Goal: Obtain resource: Download file/media

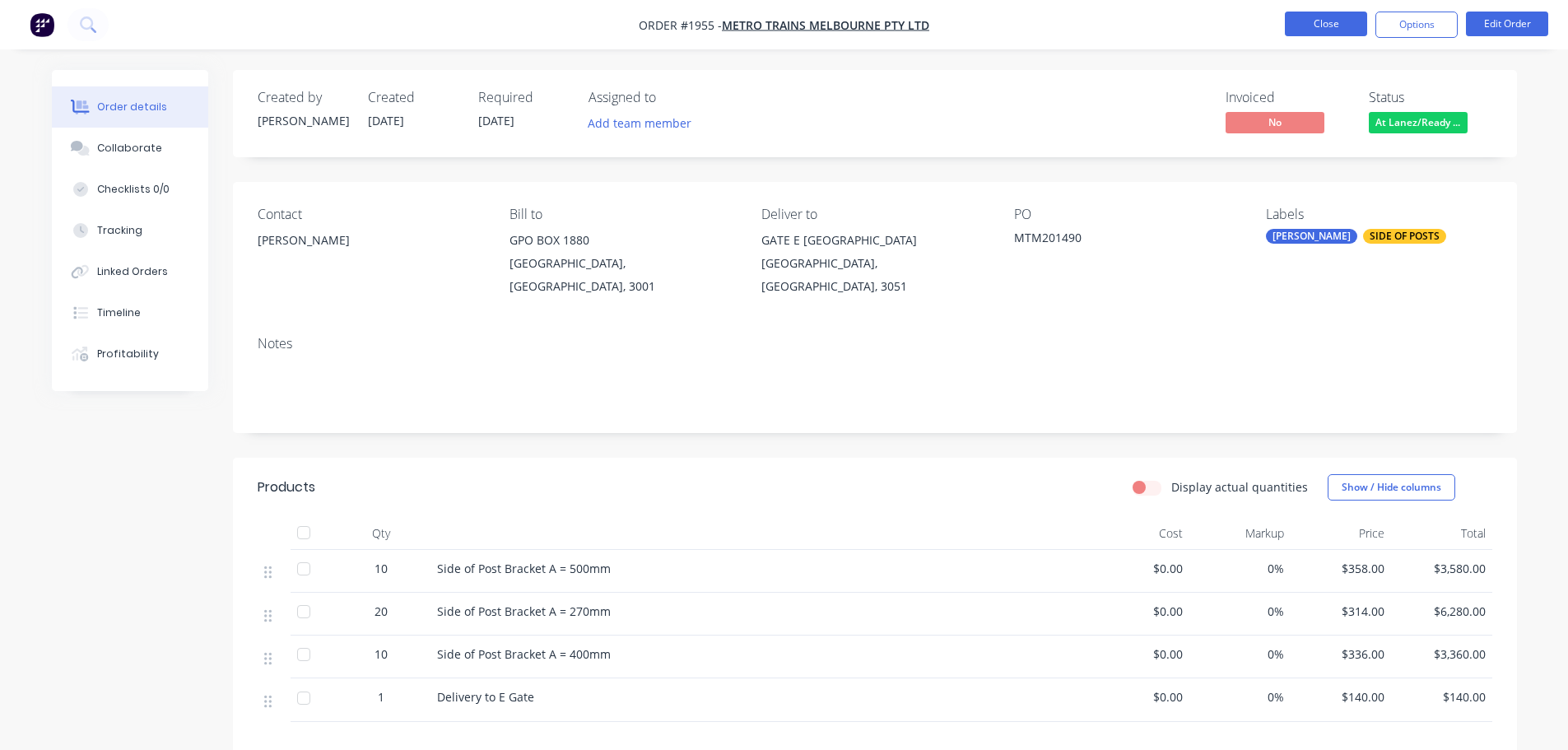
click at [1352, 23] on button "Close" at bounding box center [1326, 24] width 82 height 25
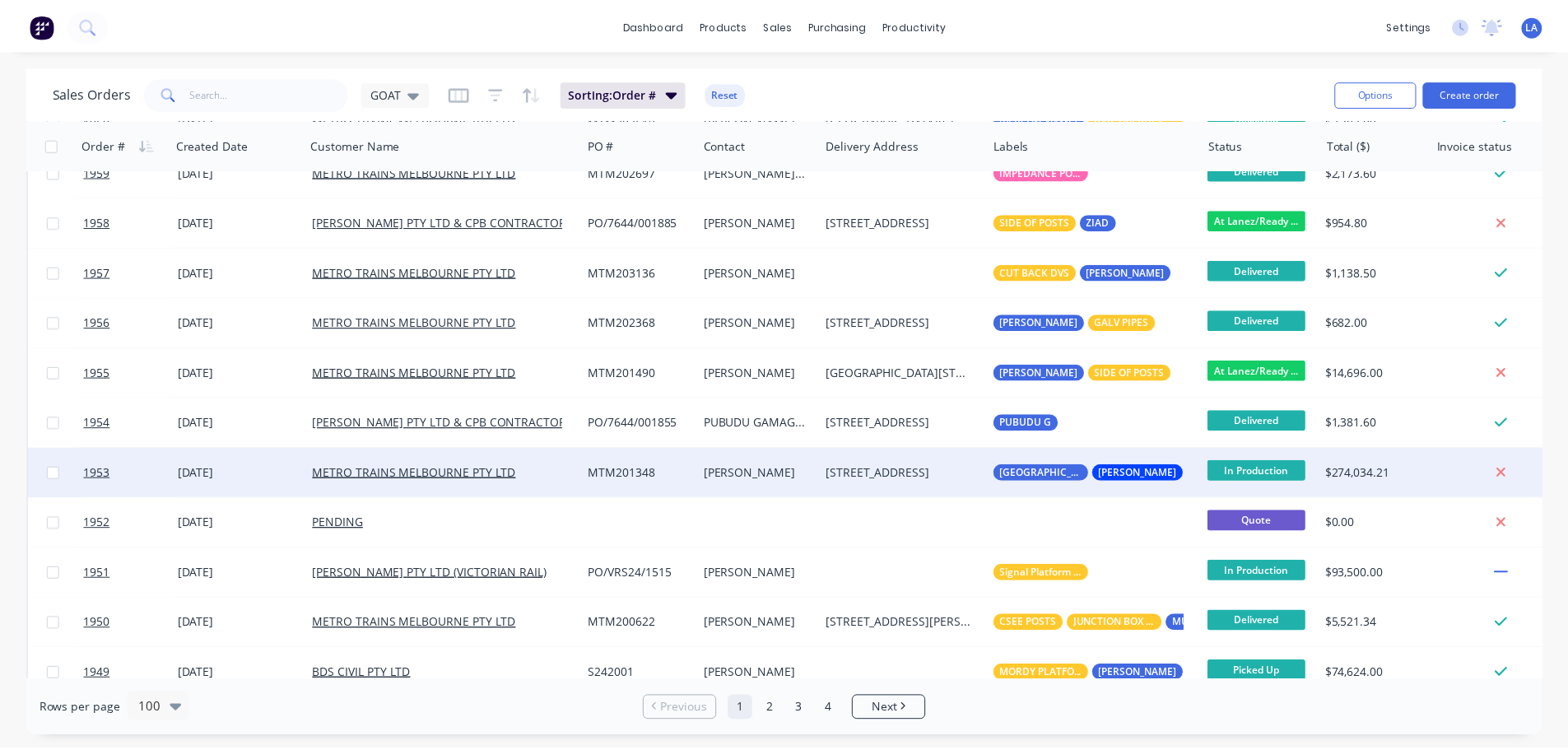
scroll to position [658, 0]
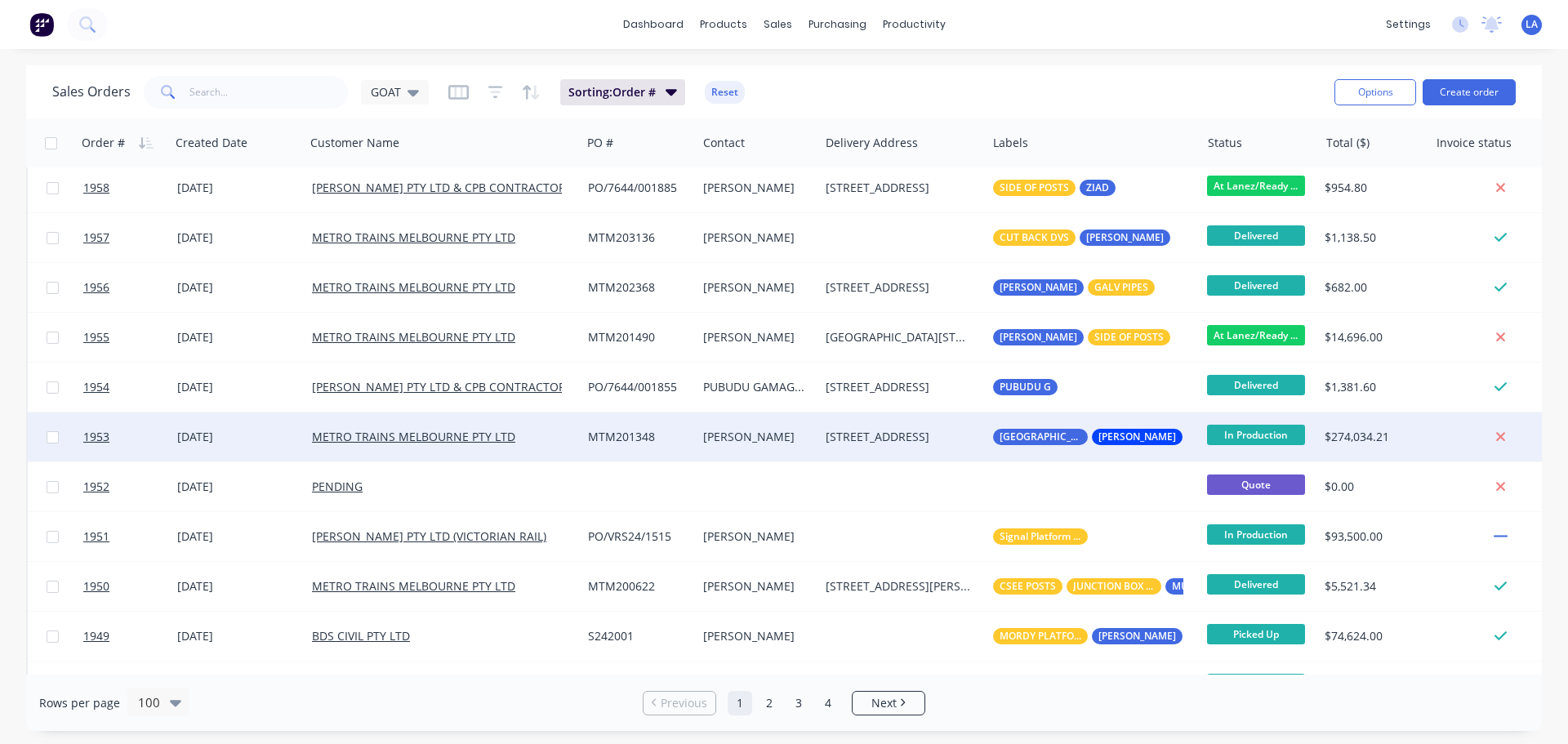
click at [854, 451] on div "[STREET_ADDRESS]" at bounding box center [902, 436] width 168 height 49
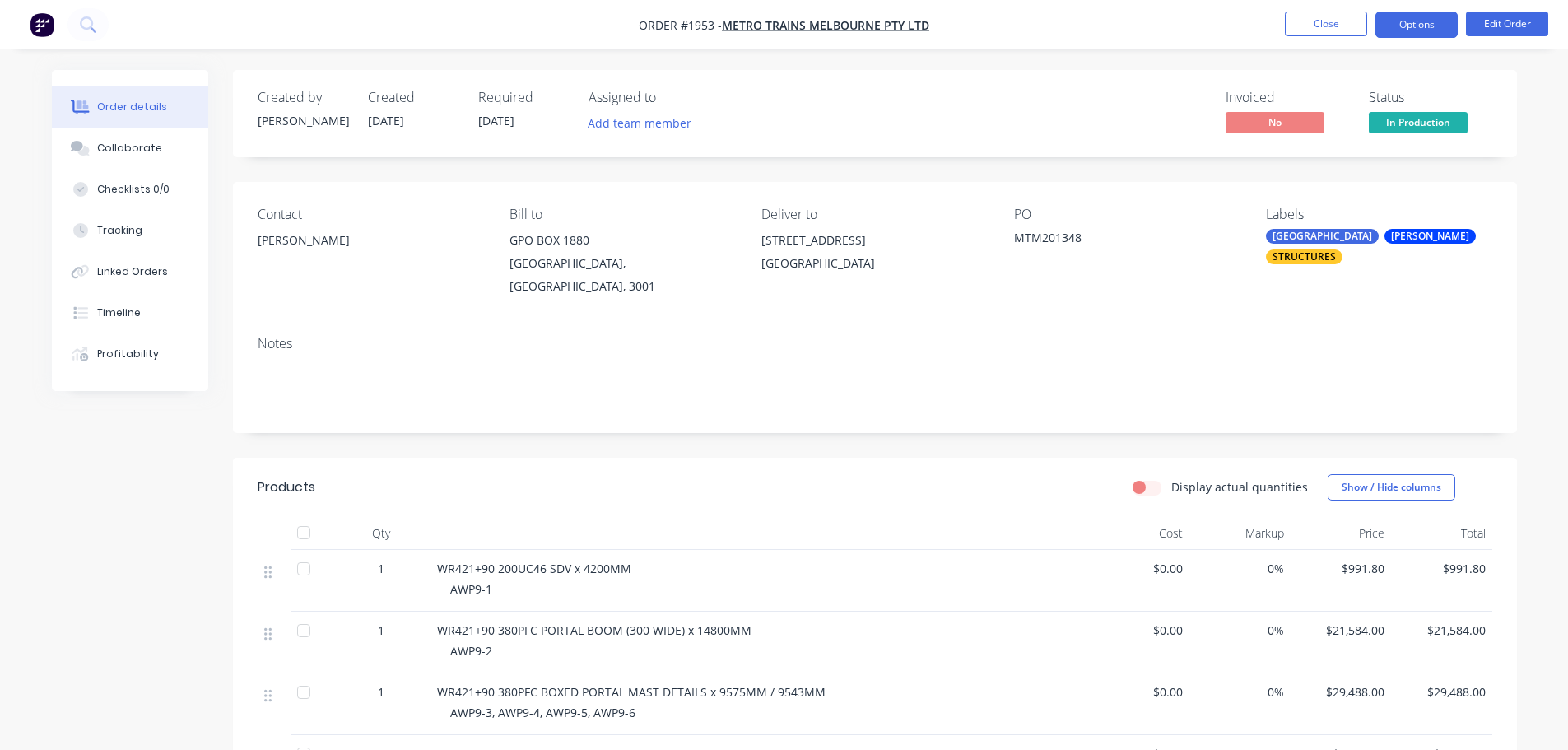
click at [1397, 31] on button "Options" at bounding box center [1417, 25] width 82 height 27
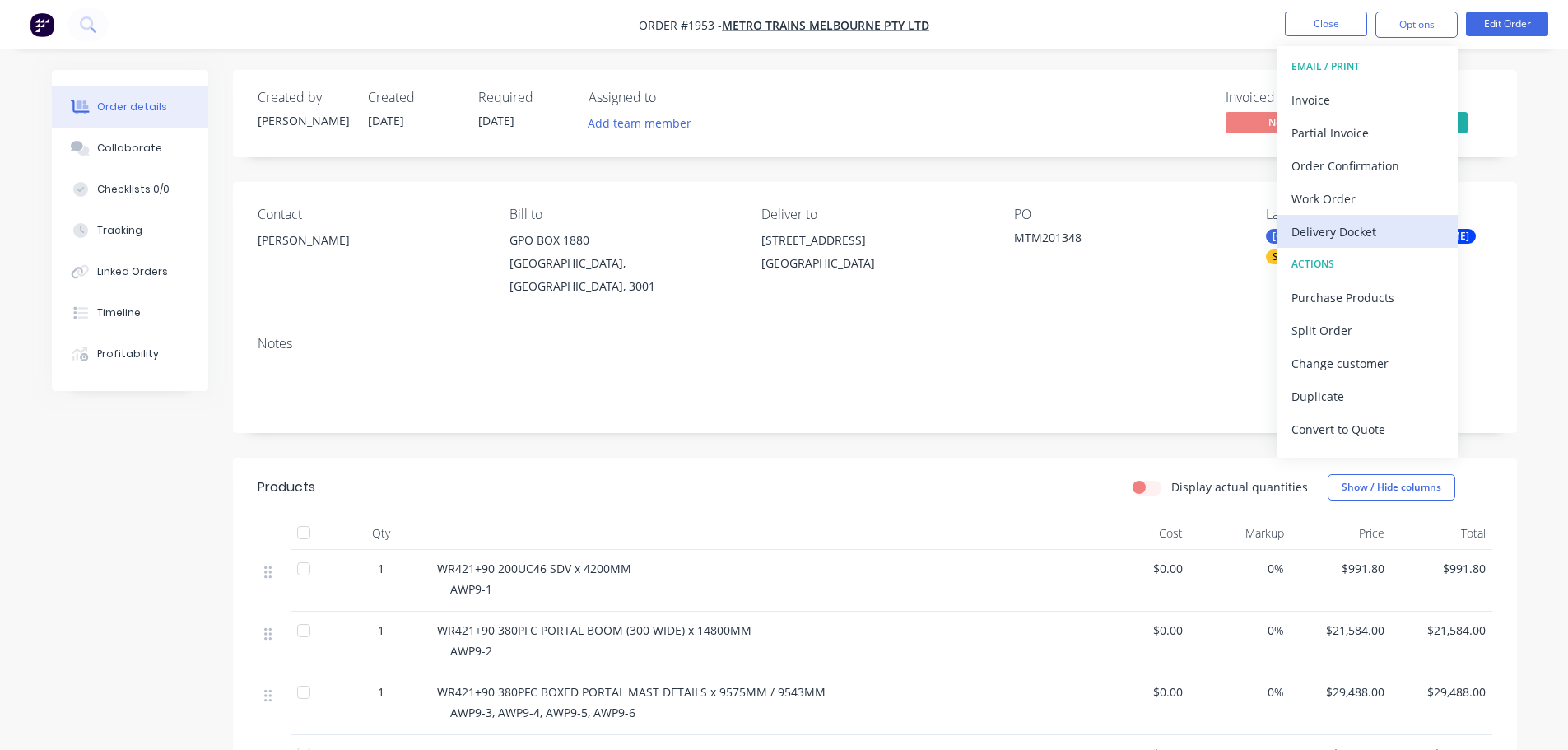
click at [1385, 223] on div "Delivery Docket" at bounding box center [1367, 231] width 151 height 24
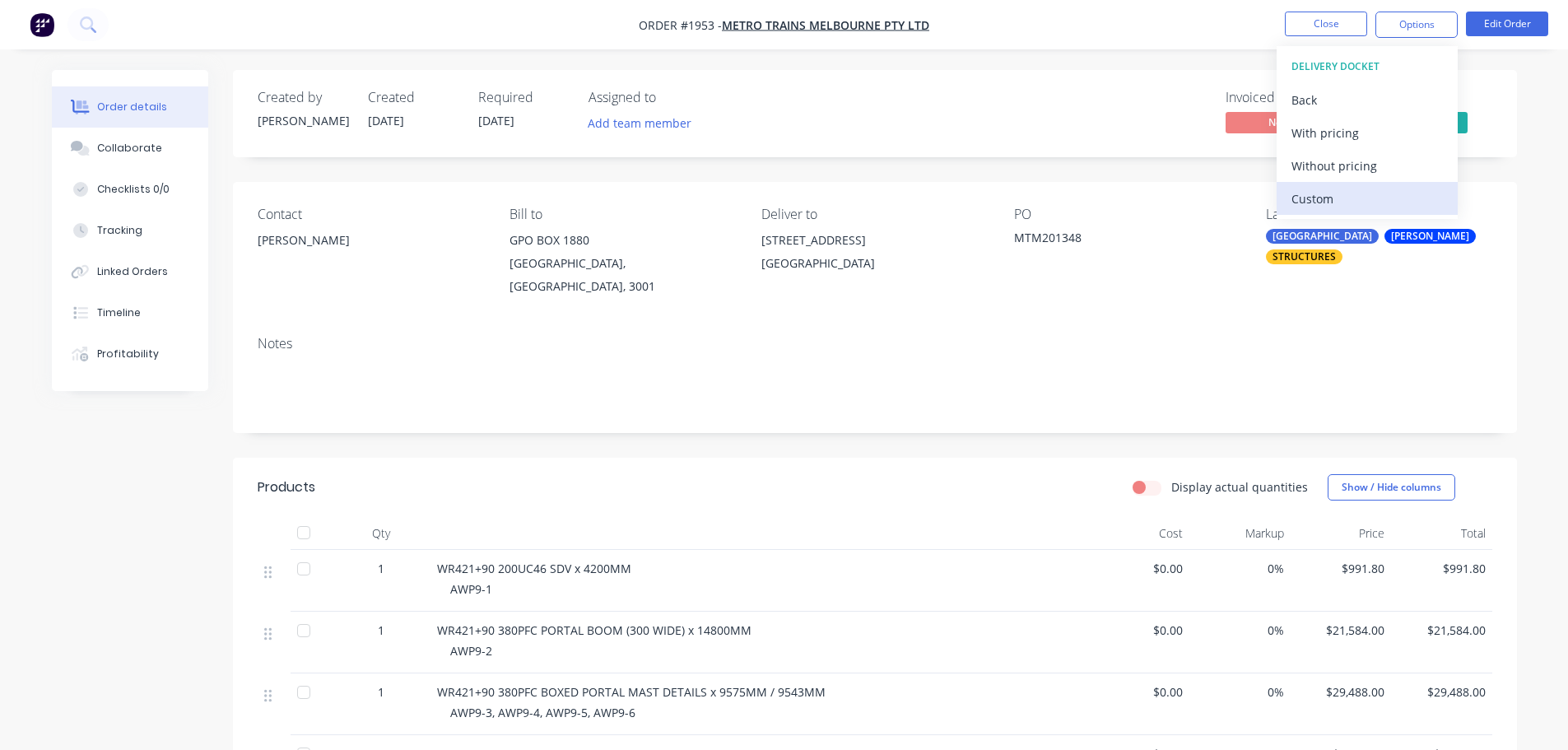
click at [1394, 193] on div "Custom" at bounding box center [1367, 199] width 151 height 24
click at [1394, 165] on div "Without pricing" at bounding box center [1367, 166] width 151 height 24
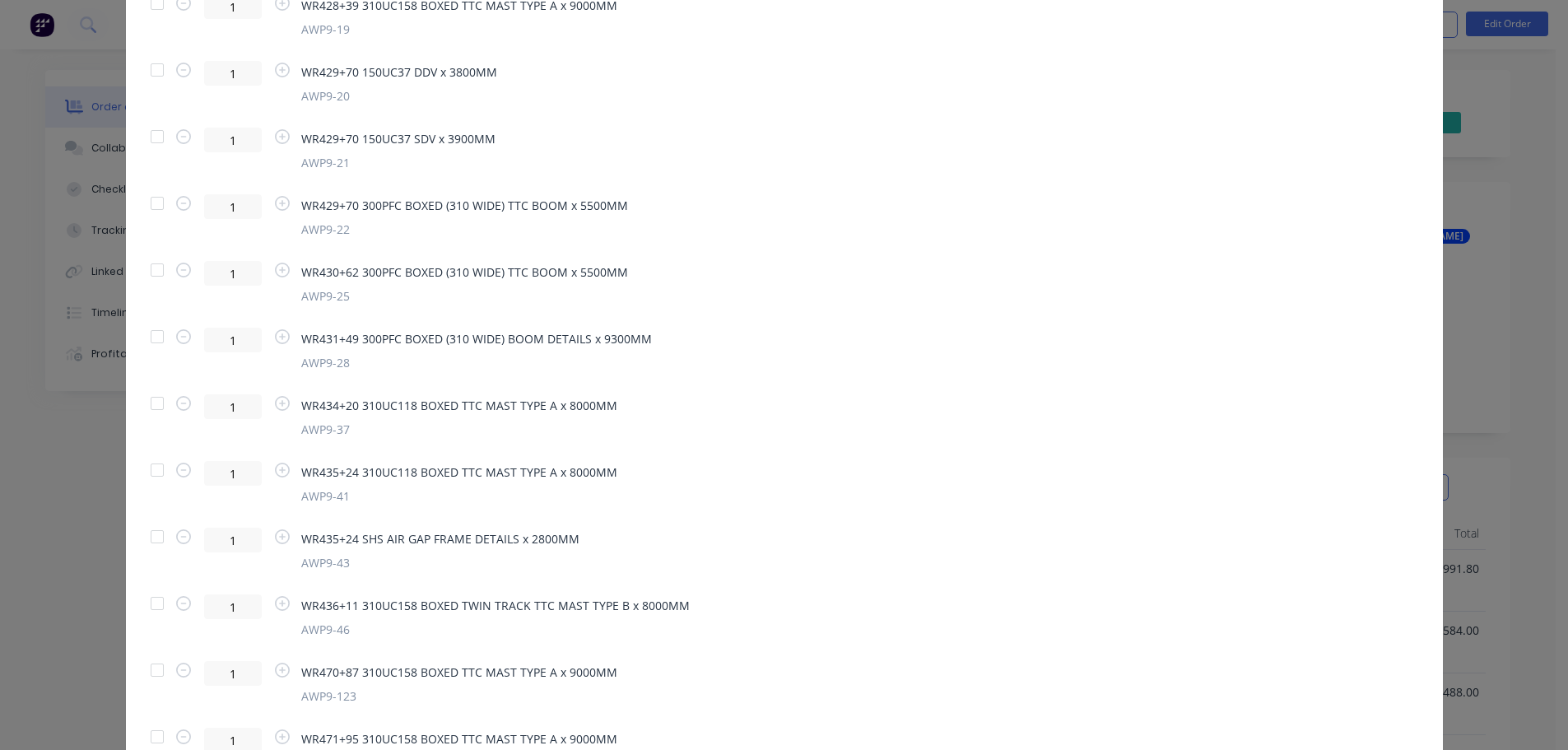
scroll to position [1319, 0]
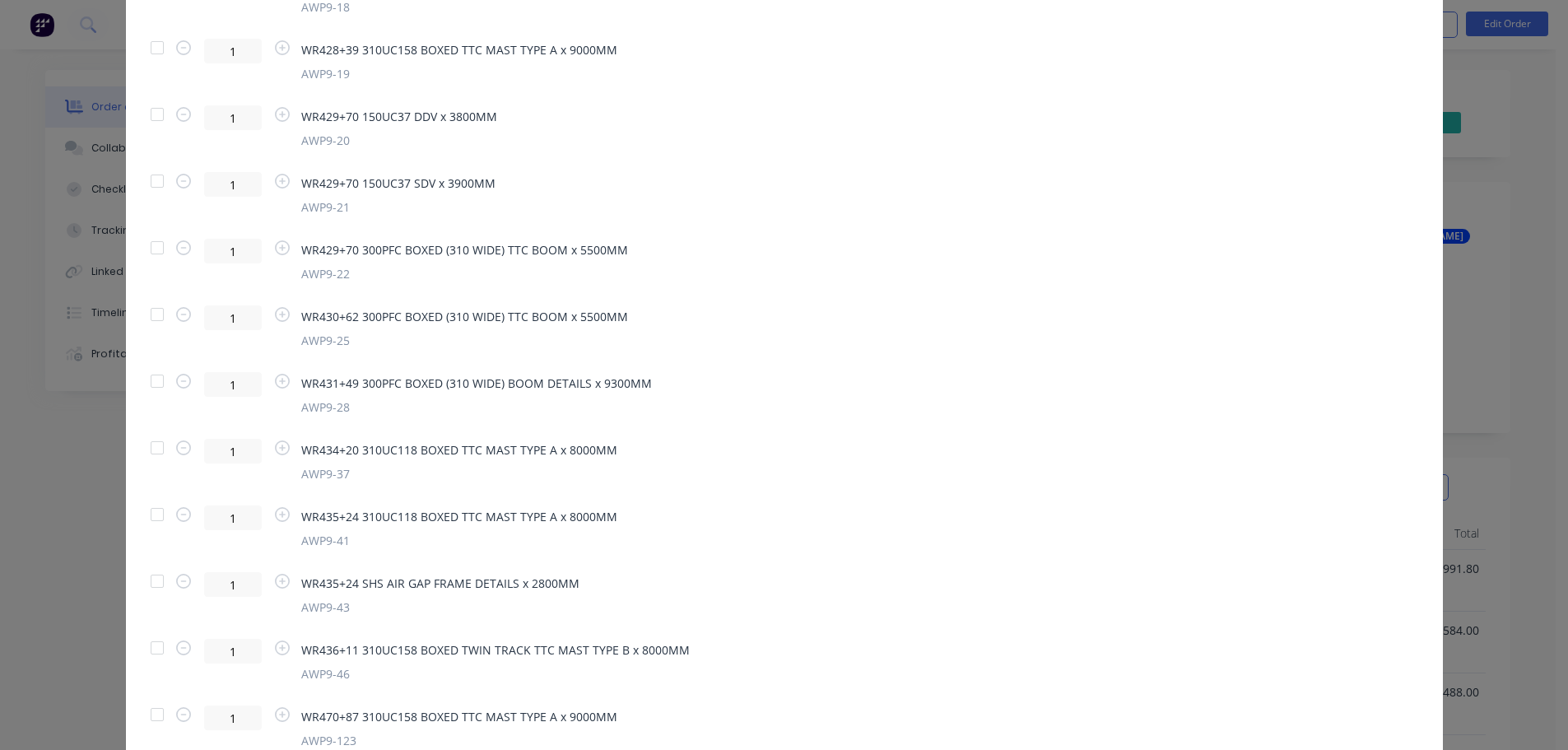
click at [155, 382] on div at bounding box center [157, 381] width 33 height 33
click at [156, 449] on div at bounding box center [157, 448] width 33 height 33
click at [145, 510] on div at bounding box center [157, 514] width 33 height 33
click at [152, 644] on div at bounding box center [157, 648] width 33 height 33
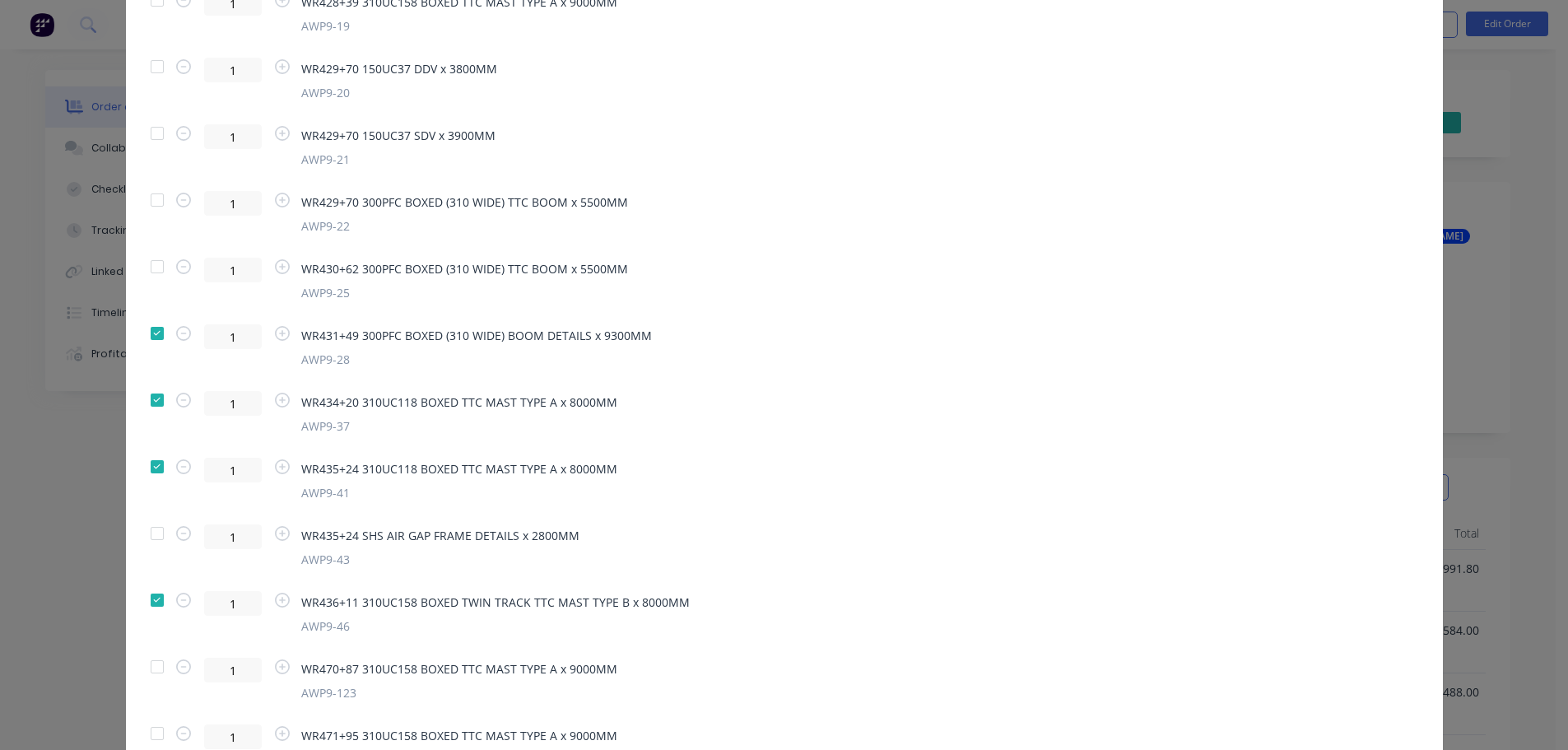
scroll to position [1402, 0]
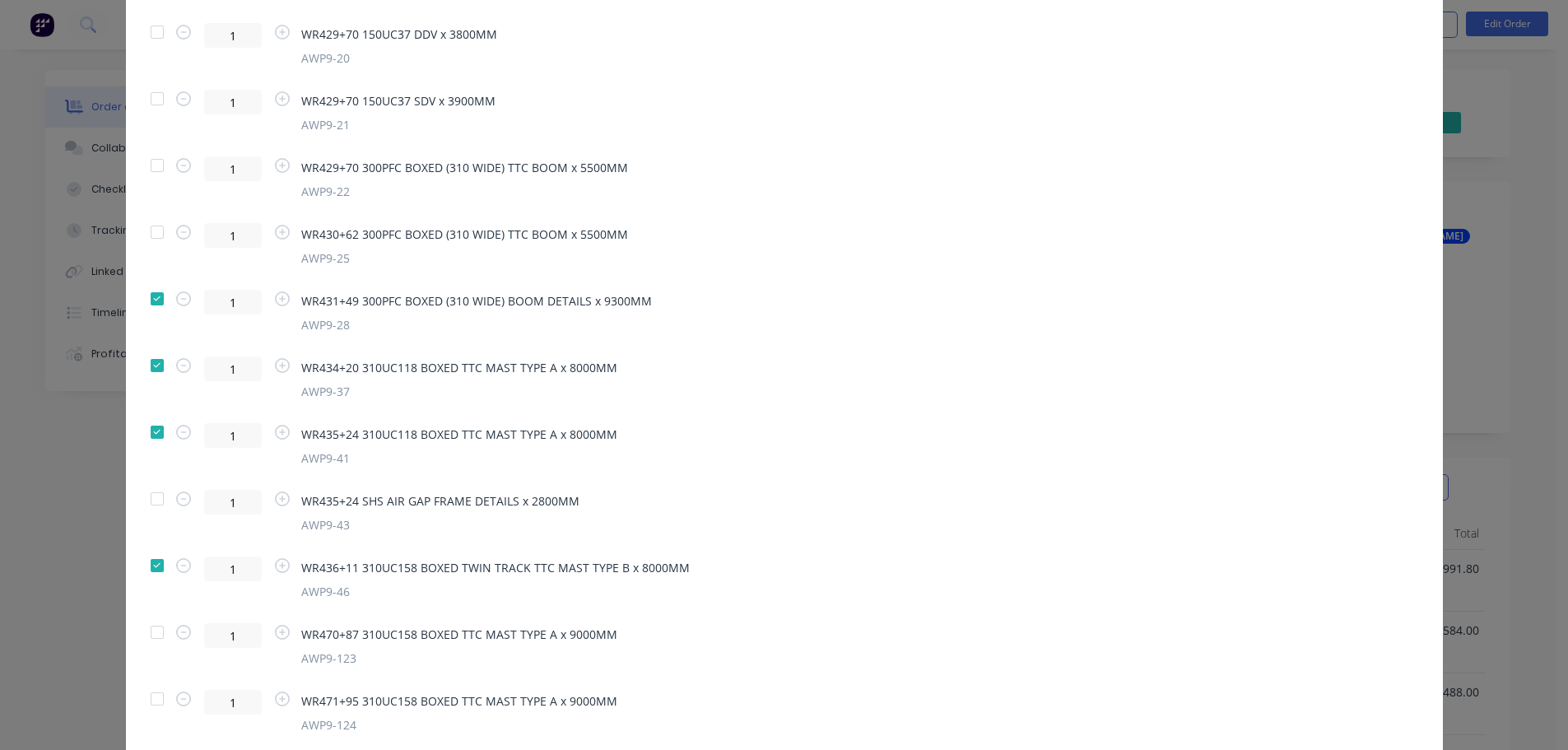
click at [151, 636] on div at bounding box center [157, 633] width 33 height 33
click at [154, 705] on div at bounding box center [157, 699] width 33 height 33
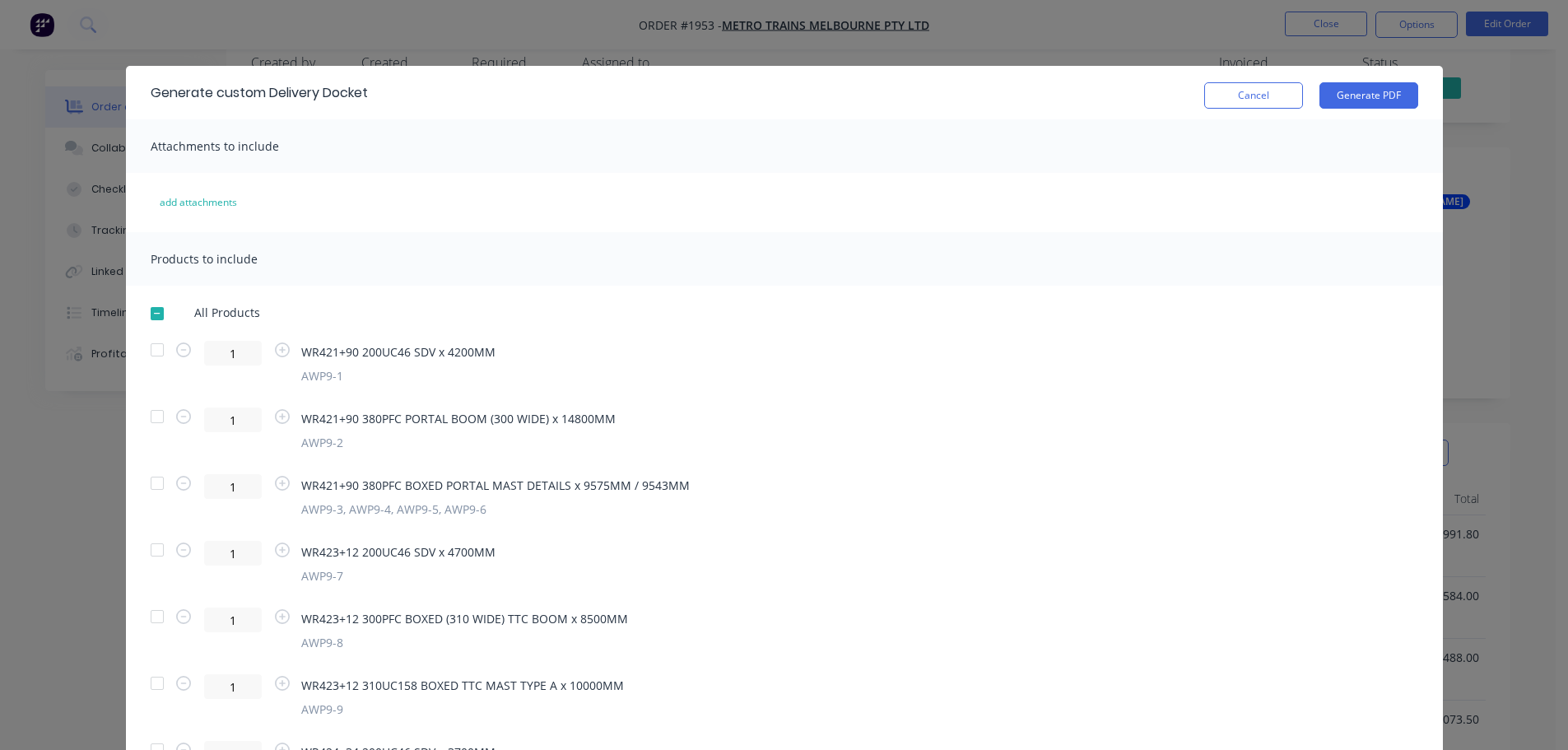
scroll to position [0, 0]
click at [1354, 94] on button "Generate PDF" at bounding box center [1368, 96] width 99 height 27
click at [1217, 99] on button "Cancel" at bounding box center [1253, 96] width 99 height 27
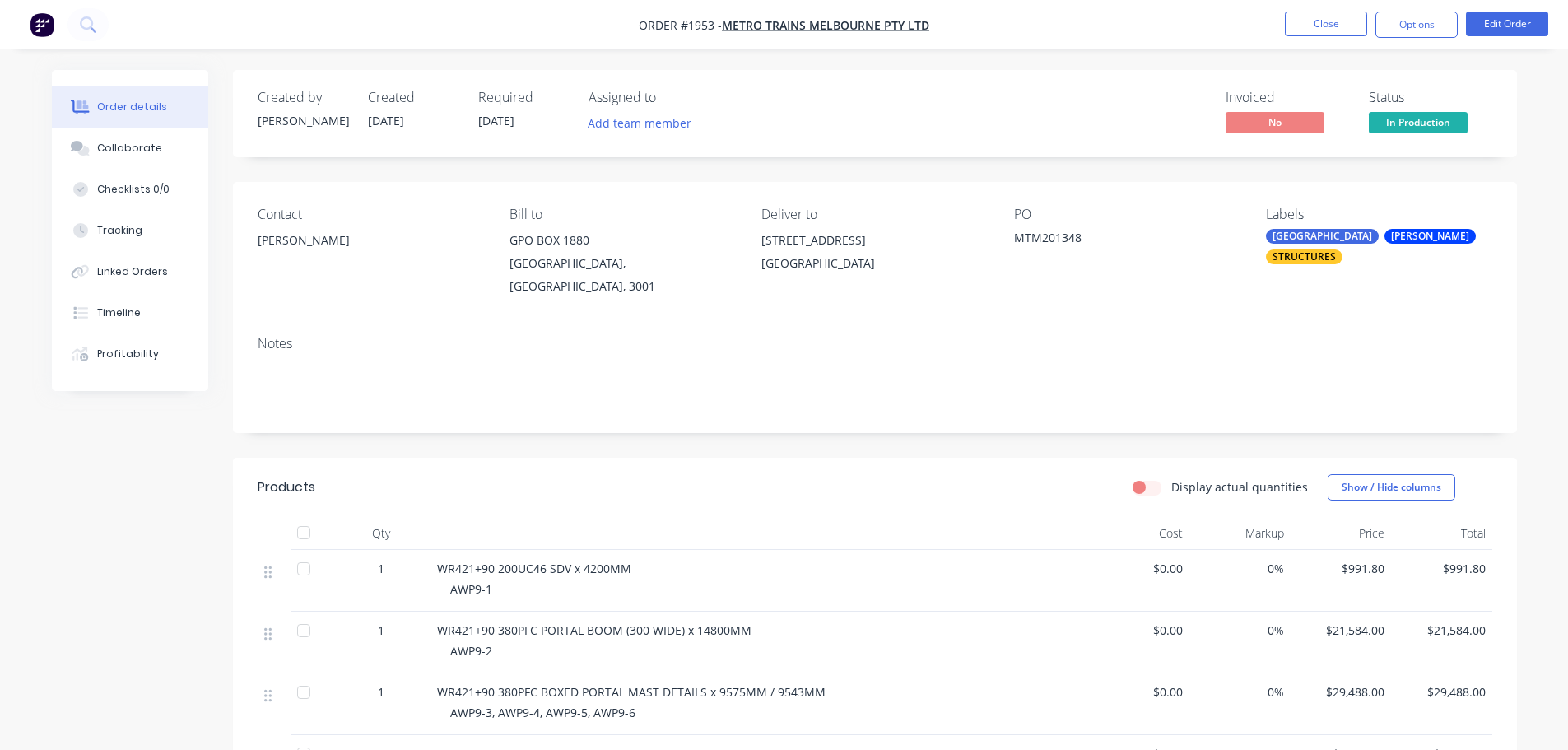
click at [1407, 126] on span "In Production" at bounding box center [1418, 122] width 99 height 21
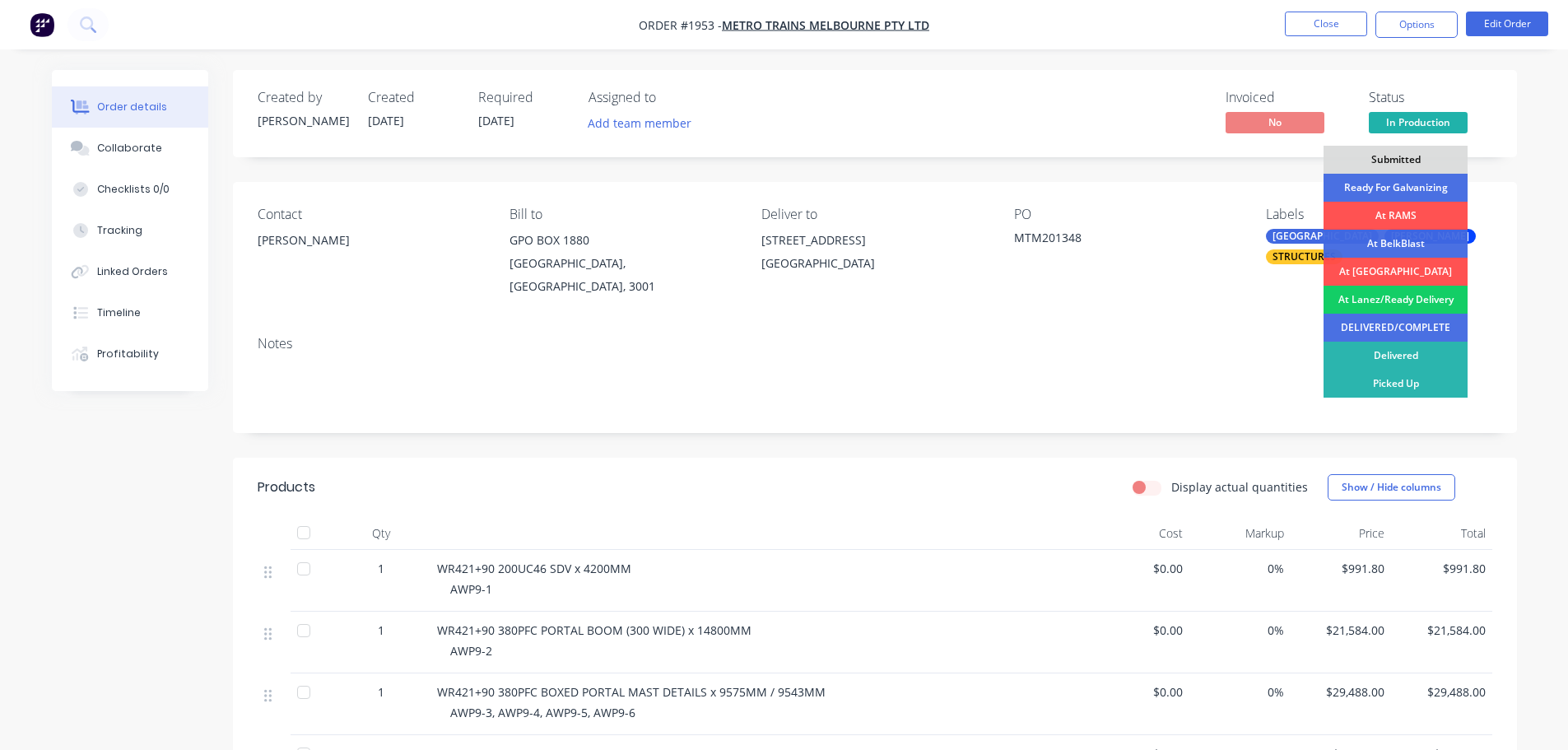
click at [1426, 300] on div "At Lanez/Ready Delivery" at bounding box center [1395, 300] width 144 height 28
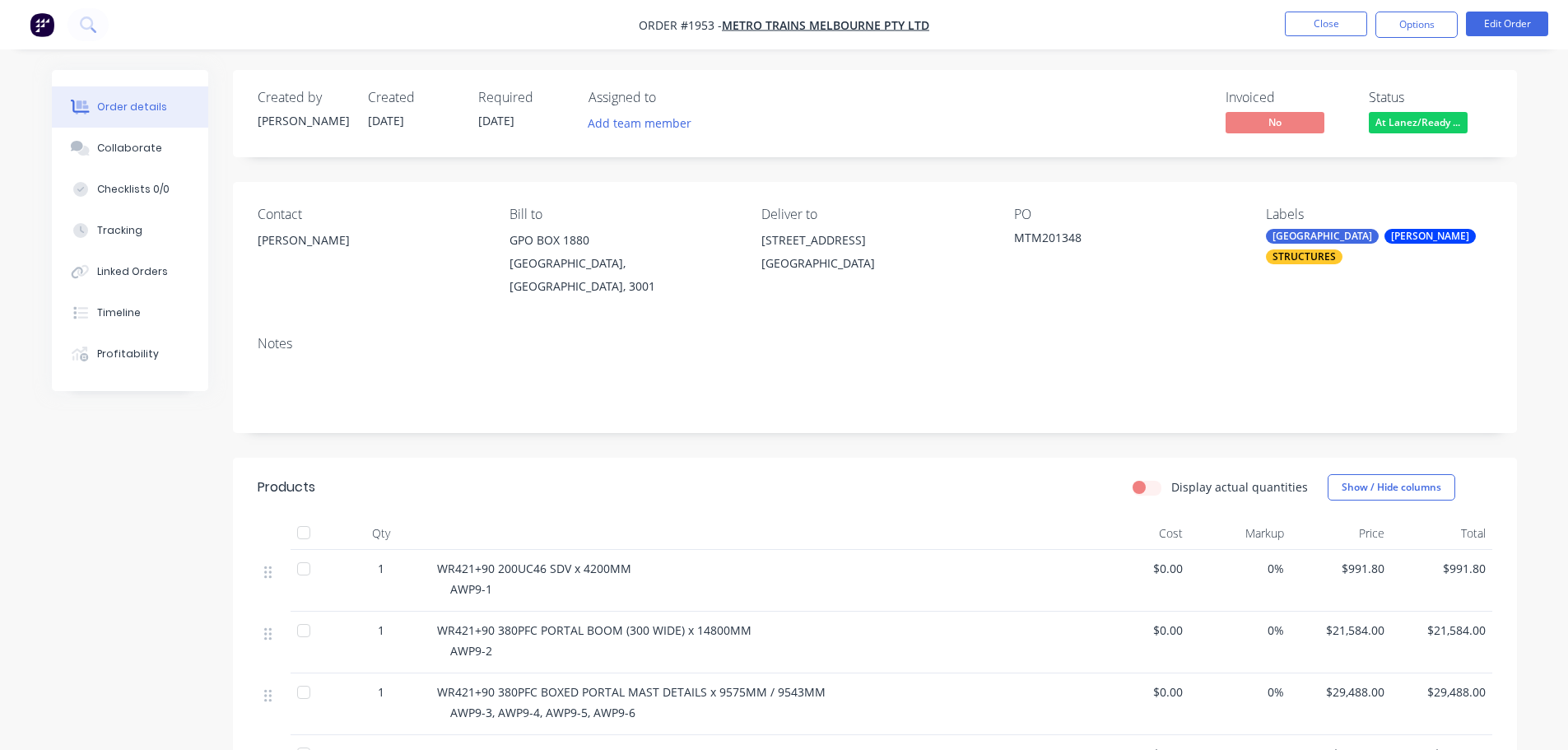
click at [1086, 95] on div "Invoiced No Status At Lanez/Ready ..." at bounding box center [1123, 113] width 739 height 47
